Goal: Information Seeking & Learning: Learn about a topic

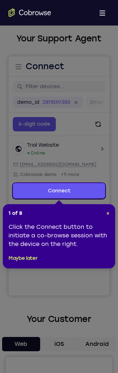
scroll to position [28, 0]
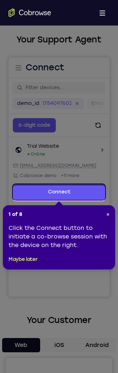
scroll to position [28, 0]
